Goal: Book appointment/travel/reservation

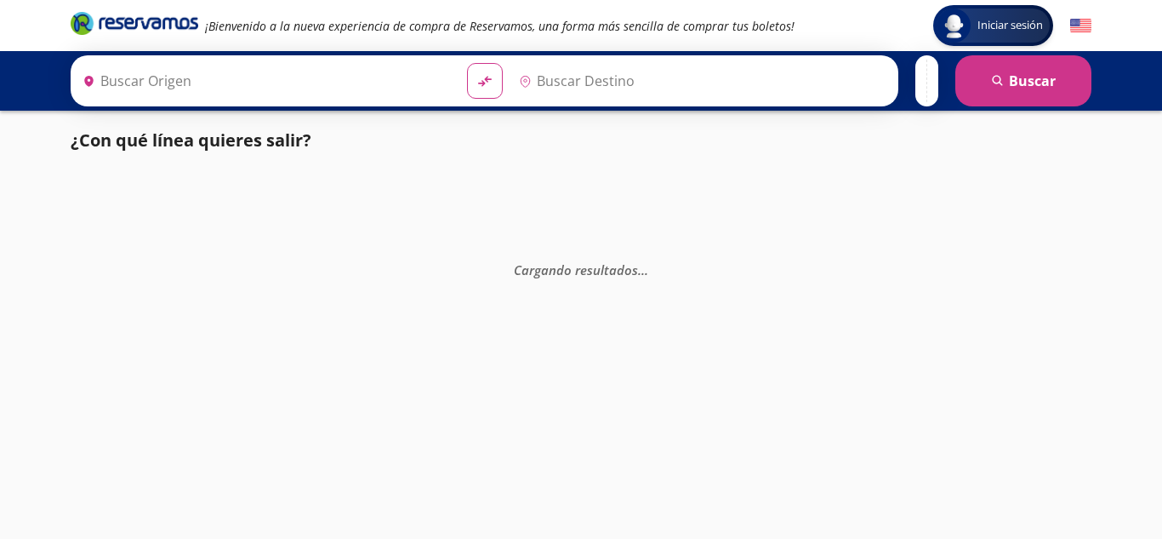
type input "Manzanillo, Colima"
type input "Colima, Colima"
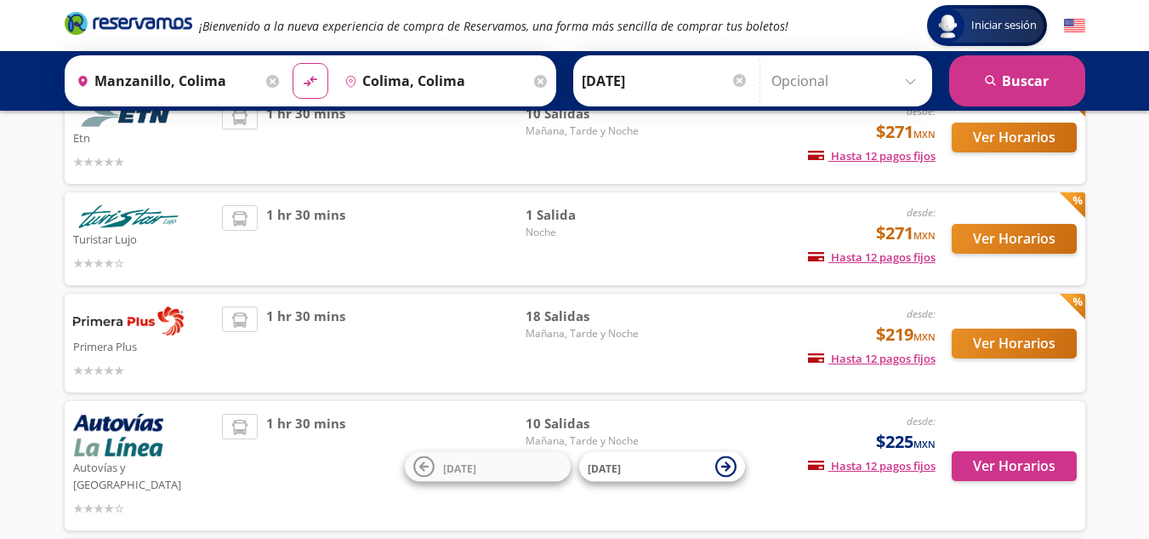
scroll to position [174, 0]
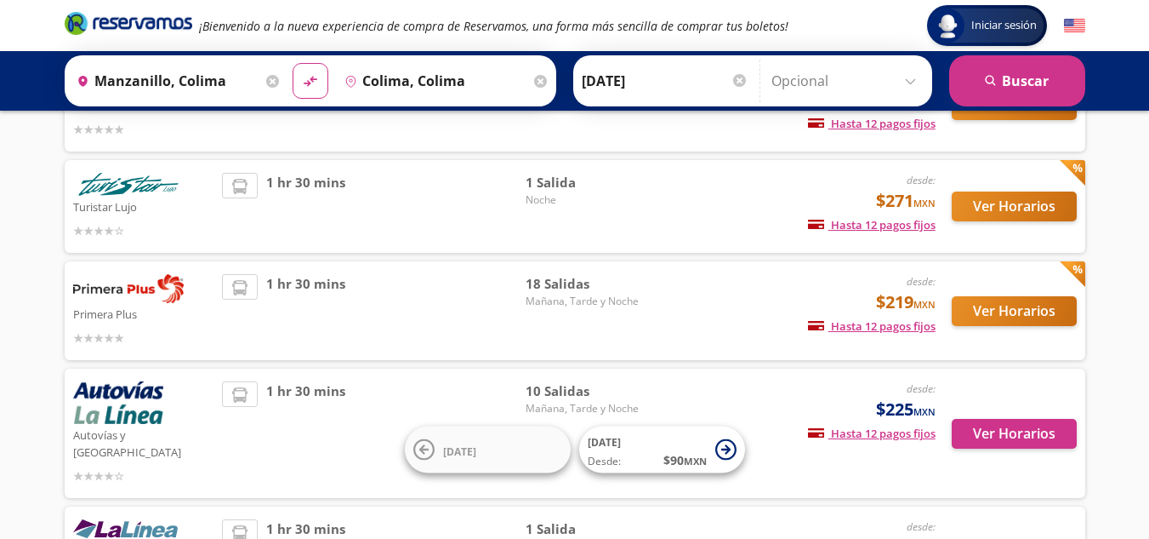
click at [998, 342] on div "Ver Horarios" at bounding box center [1006, 310] width 141 height 73
drag, startPoint x: 996, startPoint y: 327, endPoint x: 995, endPoint y: 316, distance: 11.1
click at [995, 316] on div "Ver Horarios" at bounding box center [1006, 310] width 141 height 73
click at [995, 316] on button "Ver Horarios" at bounding box center [1014, 311] width 125 height 30
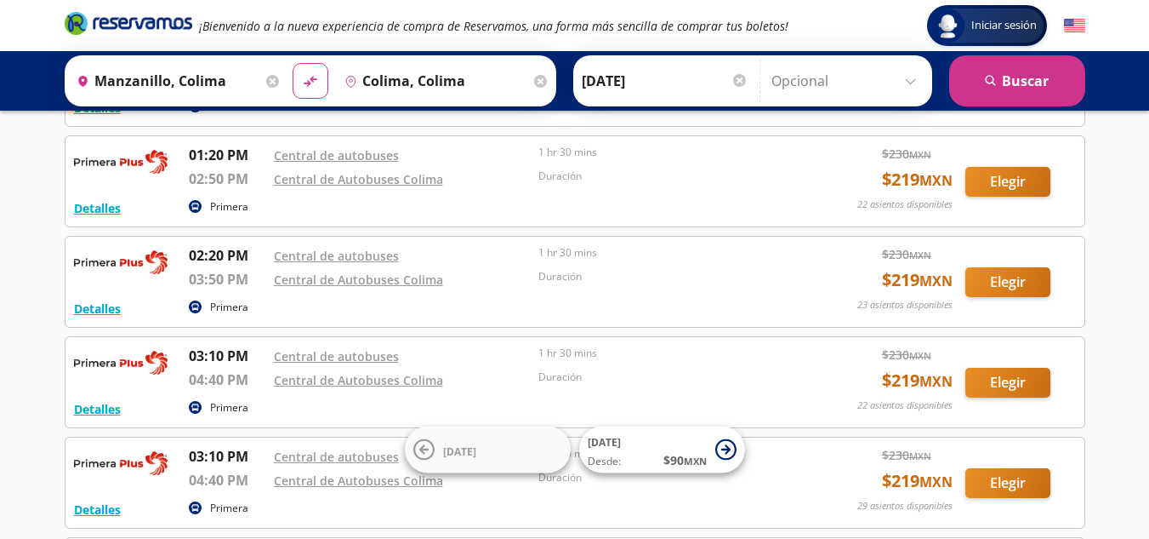
scroll to position [471, 0]
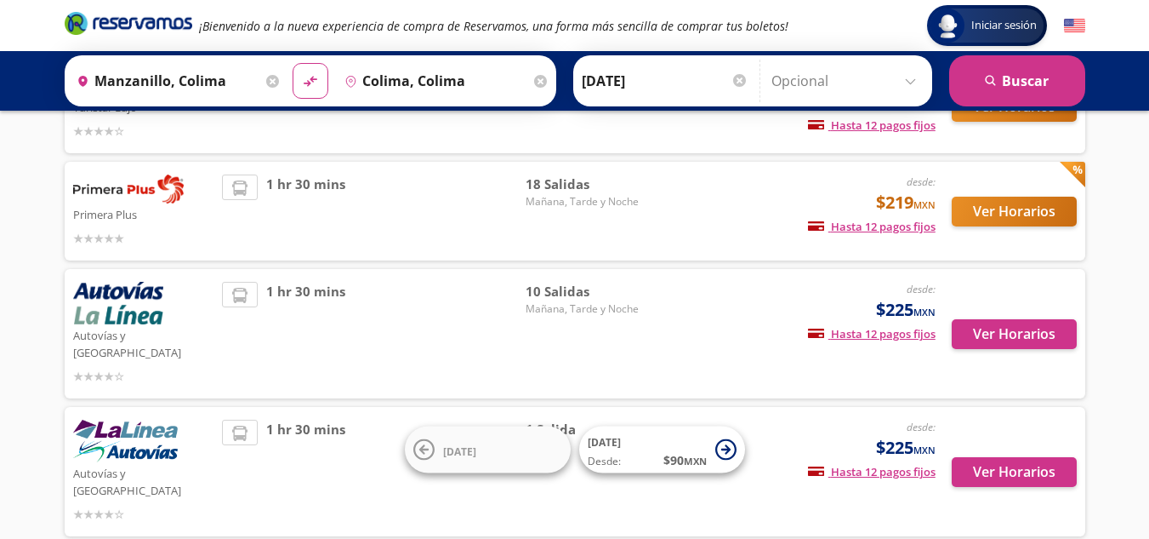
scroll to position [276, 0]
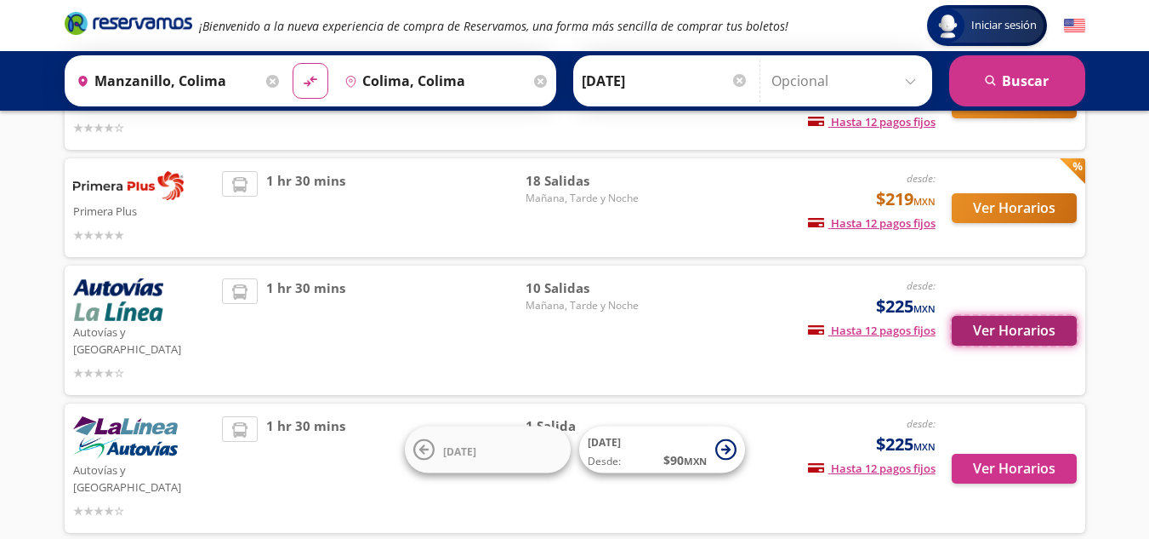
click at [1028, 318] on button "Ver Horarios" at bounding box center [1014, 331] width 125 height 30
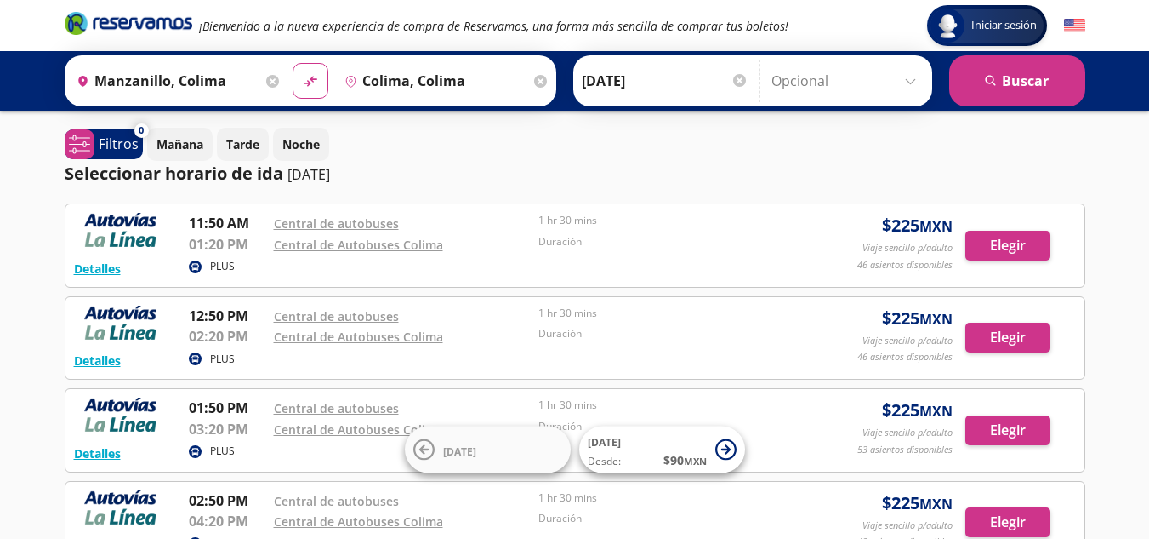
click at [266, 83] on icon at bounding box center [272, 81] width 13 height 13
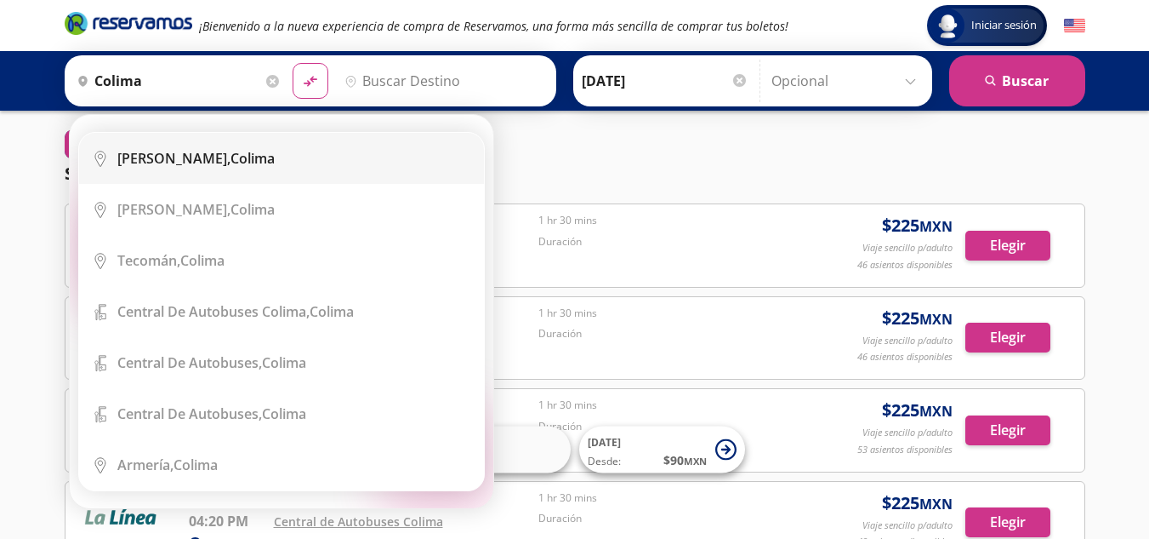
click at [256, 152] on div "Colima, Colima" at bounding box center [294, 158] width 354 height 19
type input "Colima, Colima"
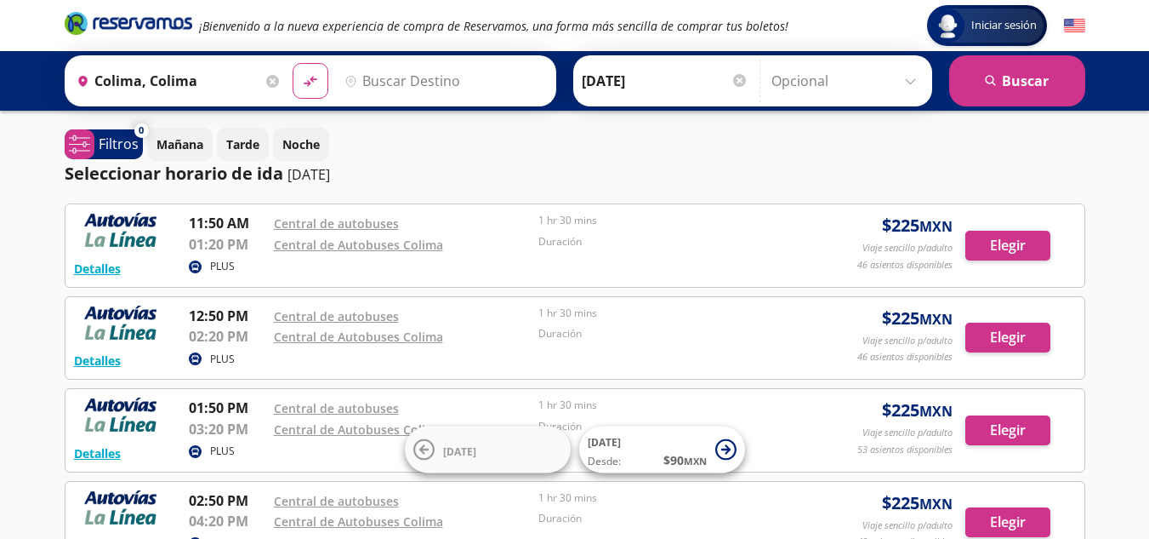
click at [421, 83] on input "Destino" at bounding box center [442, 81] width 209 height 43
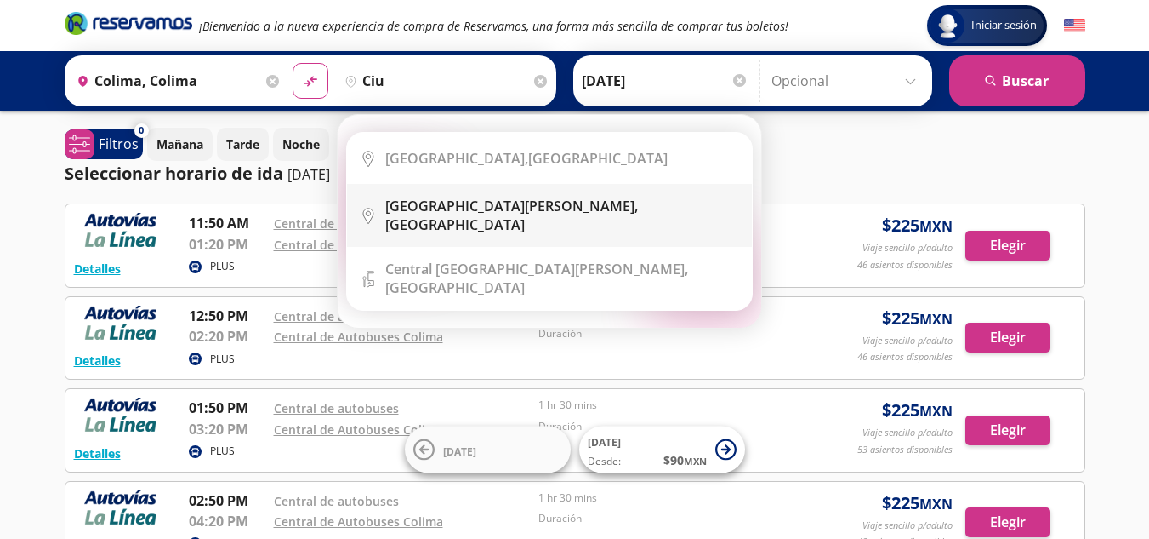
click at [442, 219] on li "City Icon [GEOGRAPHIC_DATA][PERSON_NAME], [GEOGRAPHIC_DATA]" at bounding box center [549, 215] width 405 height 63
type input "[GEOGRAPHIC_DATA][PERSON_NAME], [GEOGRAPHIC_DATA]"
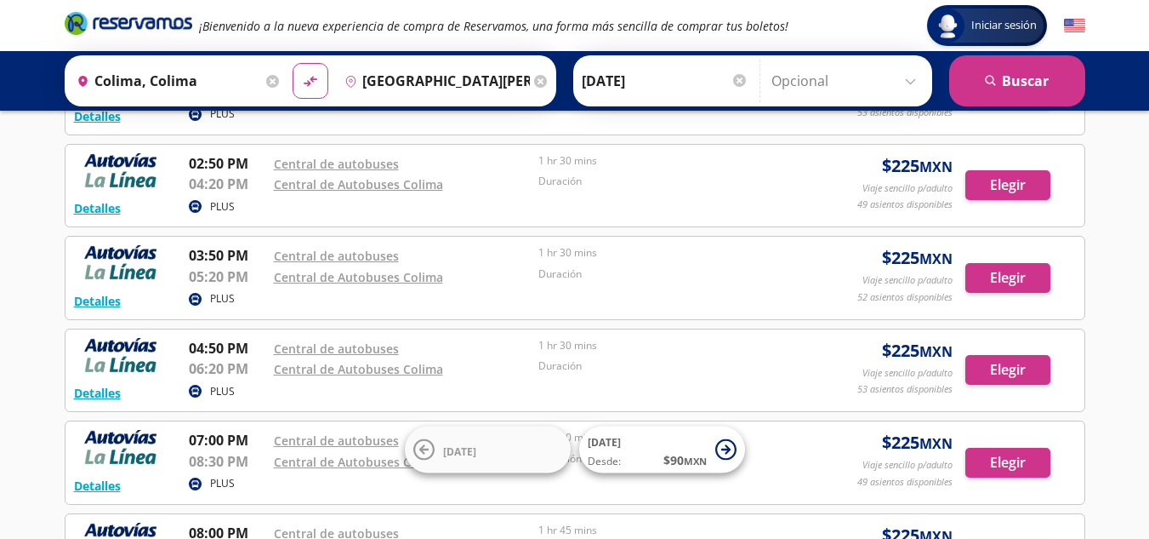
scroll to position [341, 0]
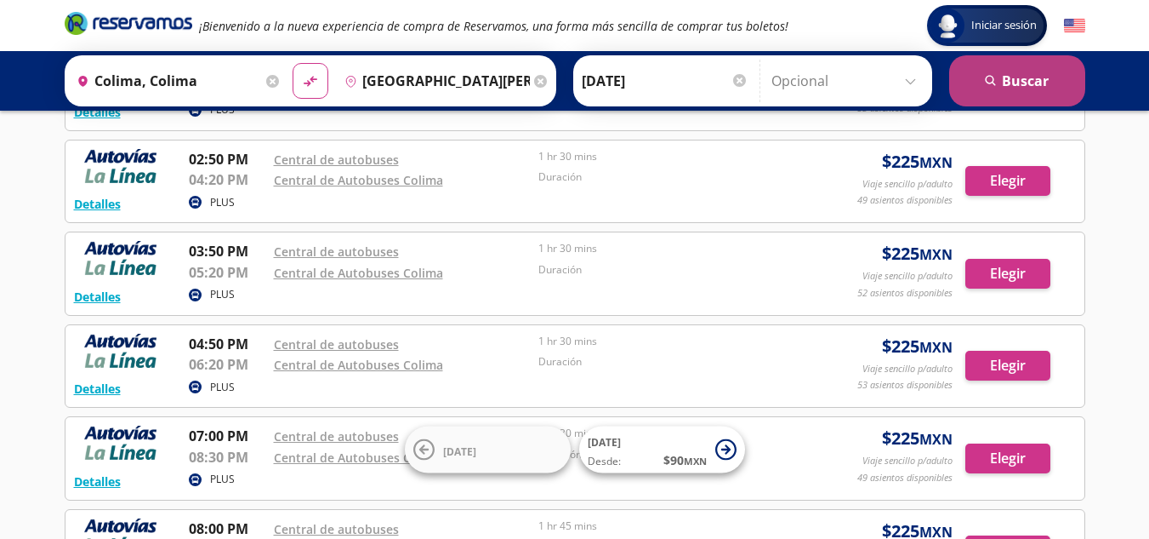
click at [985, 96] on button "search [GEOGRAPHIC_DATA]" at bounding box center [1017, 80] width 136 height 51
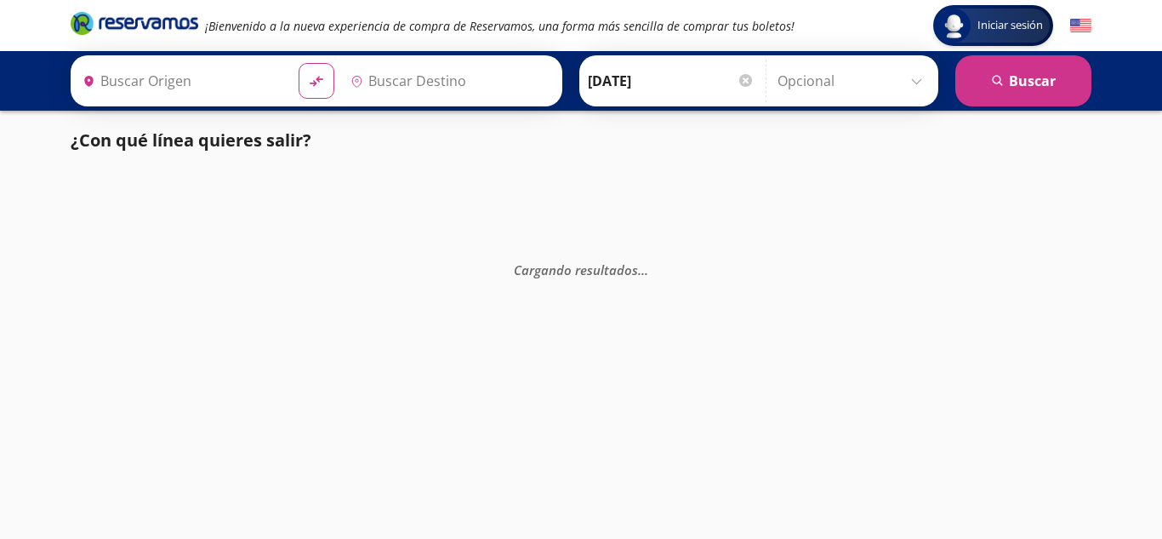
type input "Colima, Colima"
type input "[GEOGRAPHIC_DATA][PERSON_NAME], [GEOGRAPHIC_DATA]"
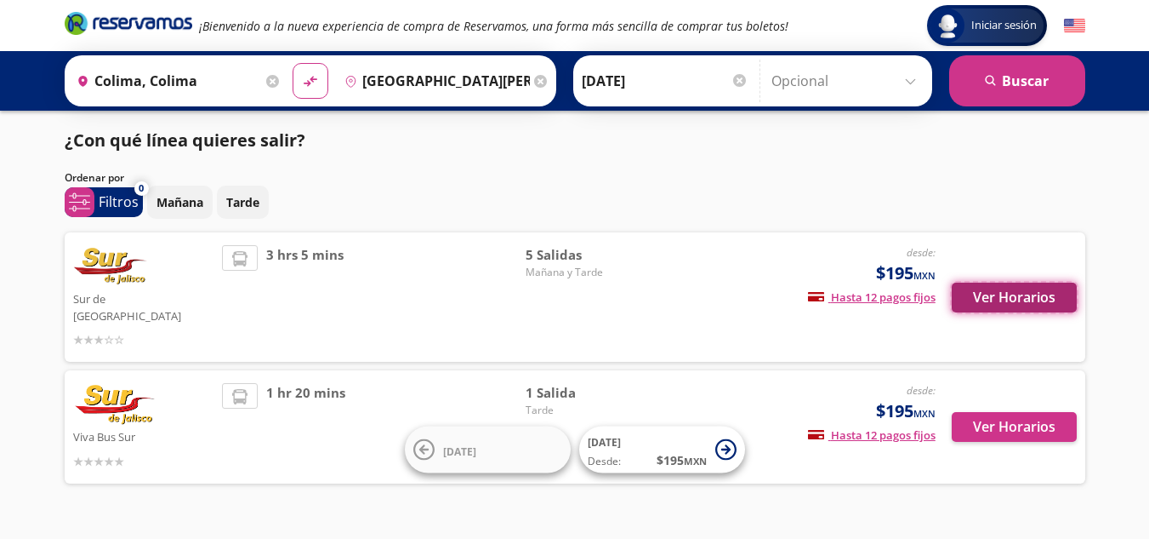
click at [1060, 287] on button "Ver Horarios" at bounding box center [1014, 297] width 125 height 30
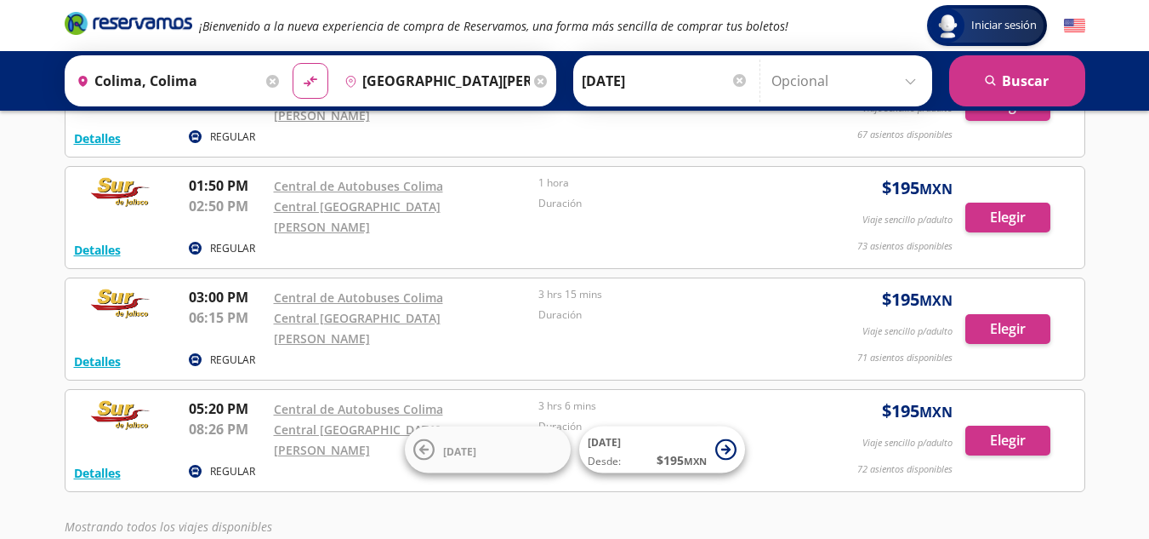
scroll to position [278, 0]
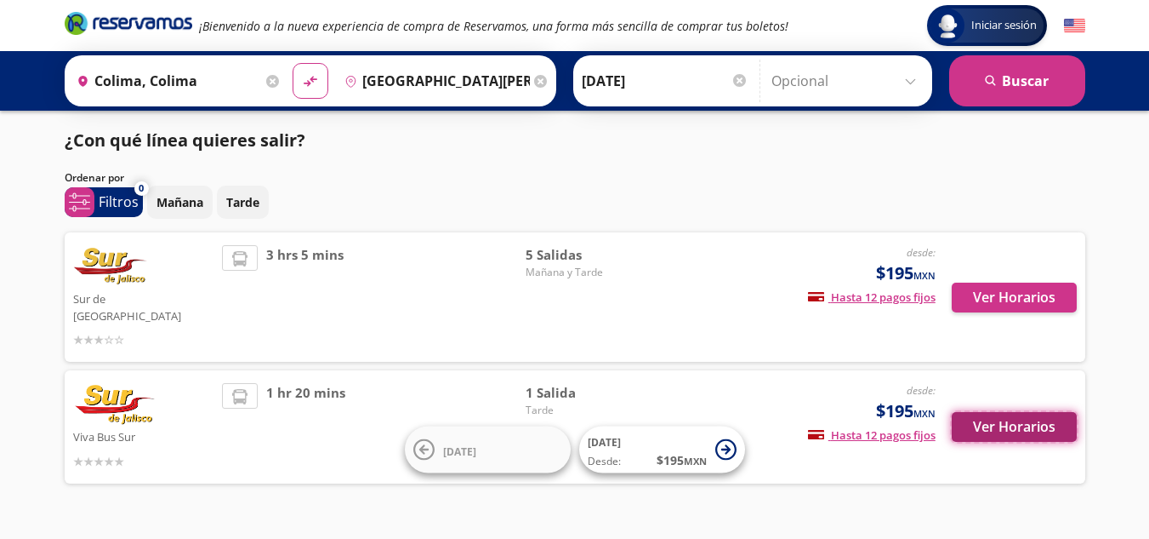
click at [993, 417] on button "Ver Horarios" at bounding box center [1014, 427] width 125 height 30
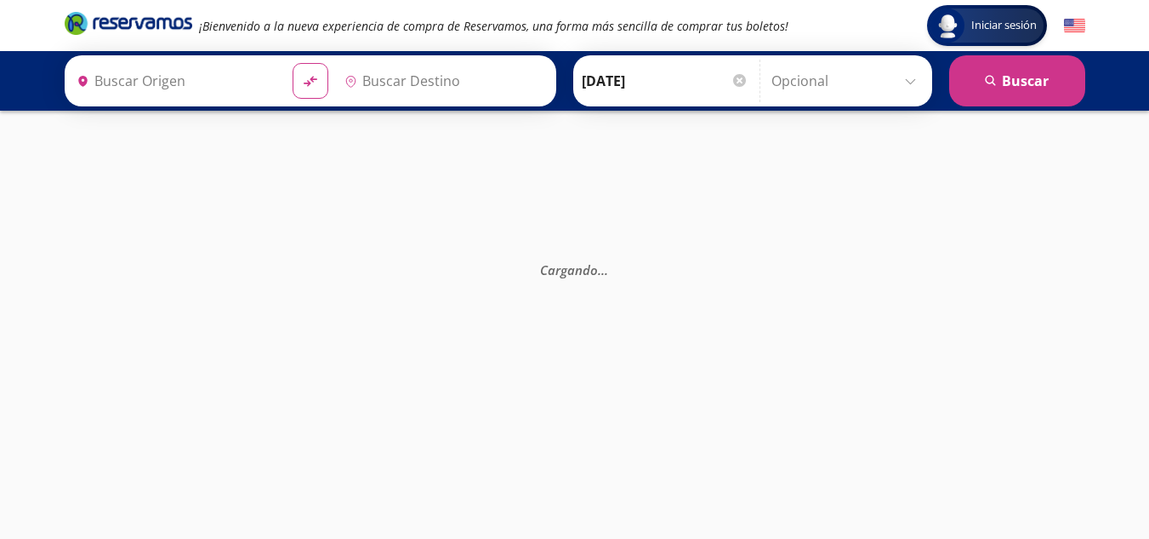
type input "Colima, Colima"
type input "Manzanillo, Colima"
